Goal: Information Seeking & Learning: Learn about a topic

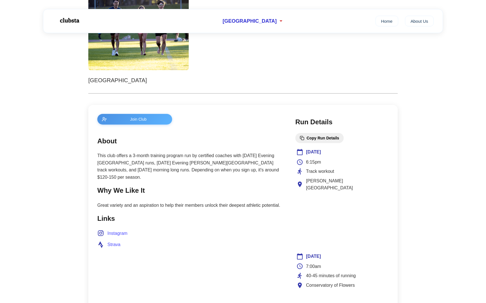
scroll to position [137, 0]
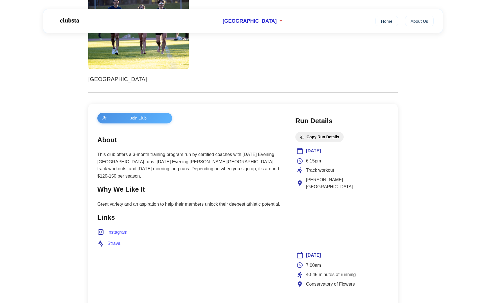
click at [173, 162] on p "This club offers a 3-month training program run by certified coaches with [DATE…" at bounding box center [190, 165] width 187 height 29
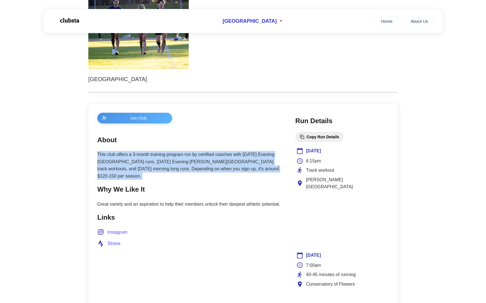
click at [173, 162] on p "This club offers a 3-month training program run by certified coaches with [DATE…" at bounding box center [190, 165] width 187 height 29
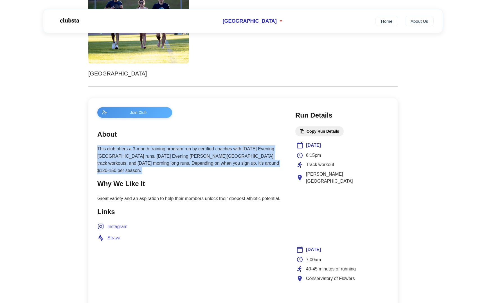
scroll to position [148, 0]
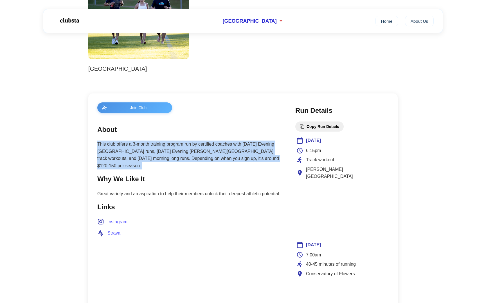
click at [189, 159] on p "This club offers a 3-month training program run by certified coaches with [DATE…" at bounding box center [190, 155] width 187 height 29
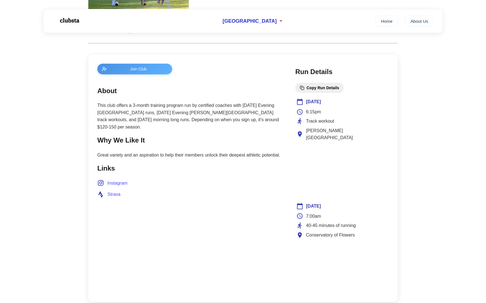
scroll to position [187, 0]
click at [170, 105] on p "This club offers a 3-month training program run by certified coaches with [DATE…" at bounding box center [190, 115] width 187 height 29
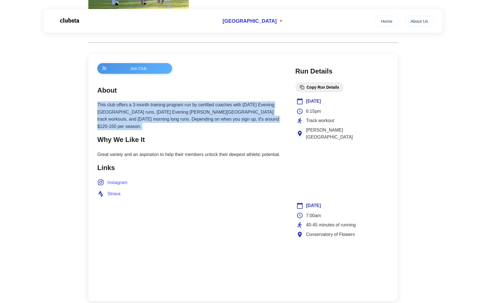
click at [170, 105] on p "This club offers a 3-month training program run by certified coaches with [DATE…" at bounding box center [190, 115] width 187 height 29
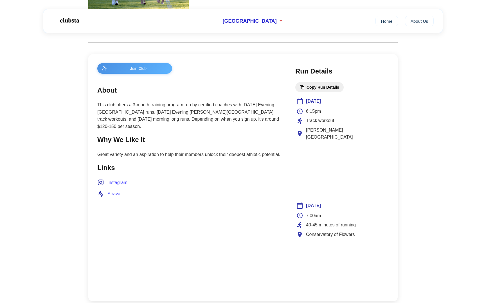
click at [166, 112] on p "This club offers a 3-month training program run by certified coaches with [DATE…" at bounding box center [190, 115] width 187 height 29
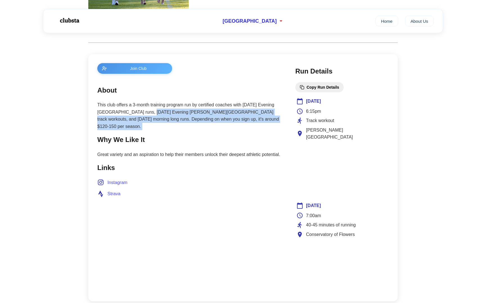
drag, startPoint x: 166, startPoint y: 112, endPoint x: 173, endPoint y: 120, distance: 10.0
click at [173, 120] on p "This club offers a 3-month training program run by certified coaches with [DATE…" at bounding box center [190, 115] width 187 height 29
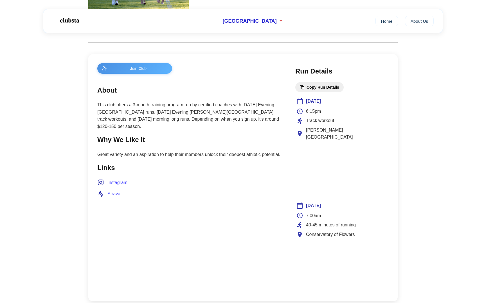
click at [183, 156] on p "Great variety and an aspiration to help their members unlock their deepest athl…" at bounding box center [190, 154] width 187 height 7
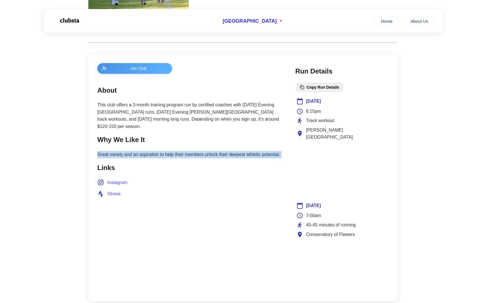
click at [183, 156] on p "Great variety and an aspiration to help their members unlock their deepest athl…" at bounding box center [190, 154] width 187 height 7
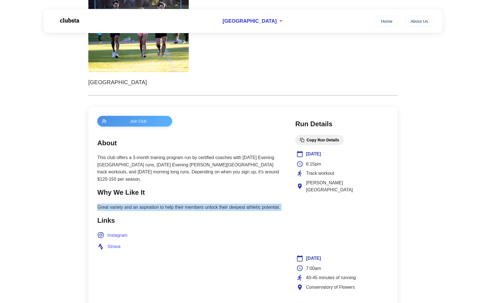
scroll to position [0, 0]
